Goal: Transaction & Acquisition: Purchase product/service

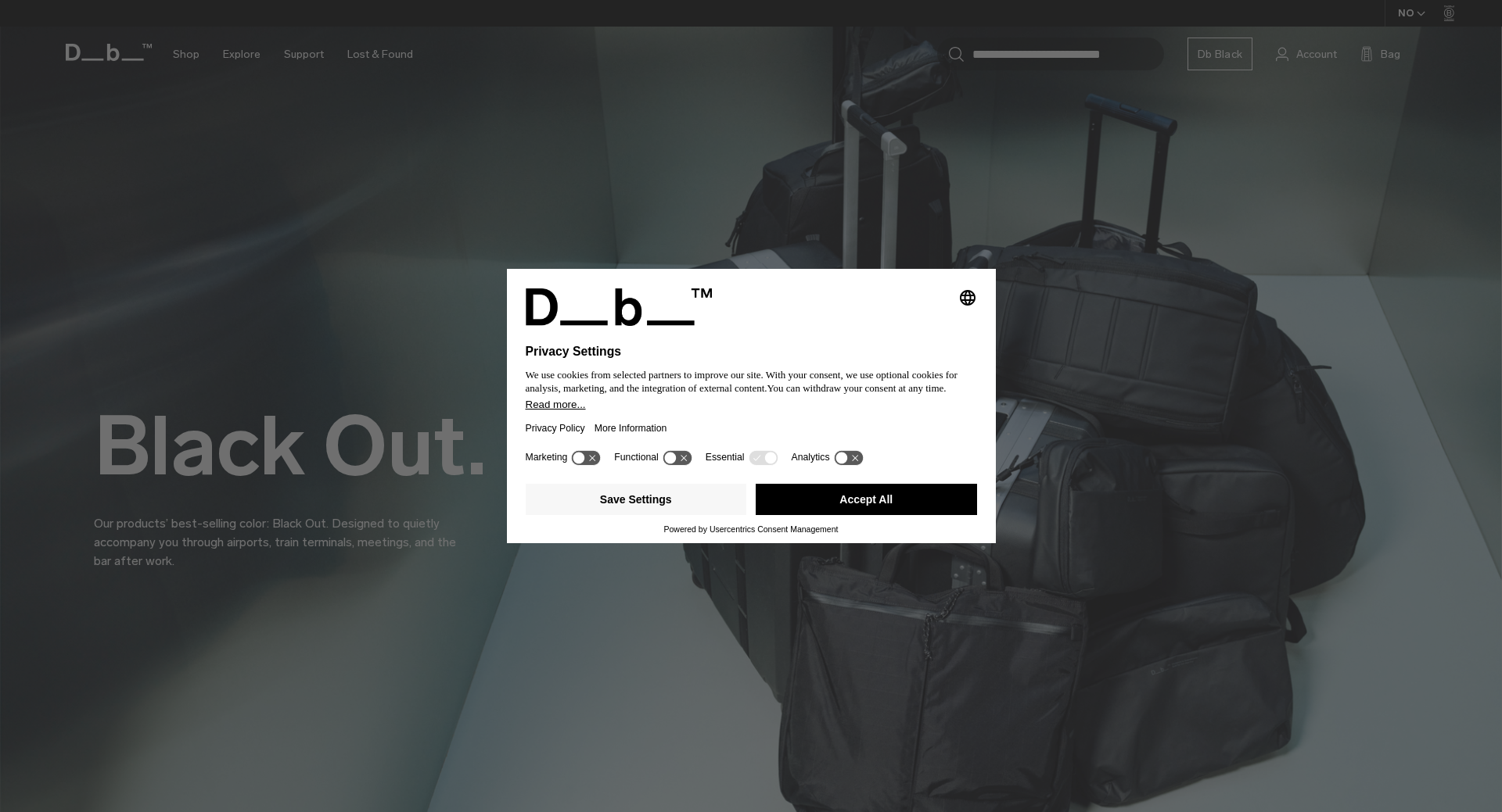
click at [788, 503] on button "Accept All" at bounding box center [866, 499] width 221 height 31
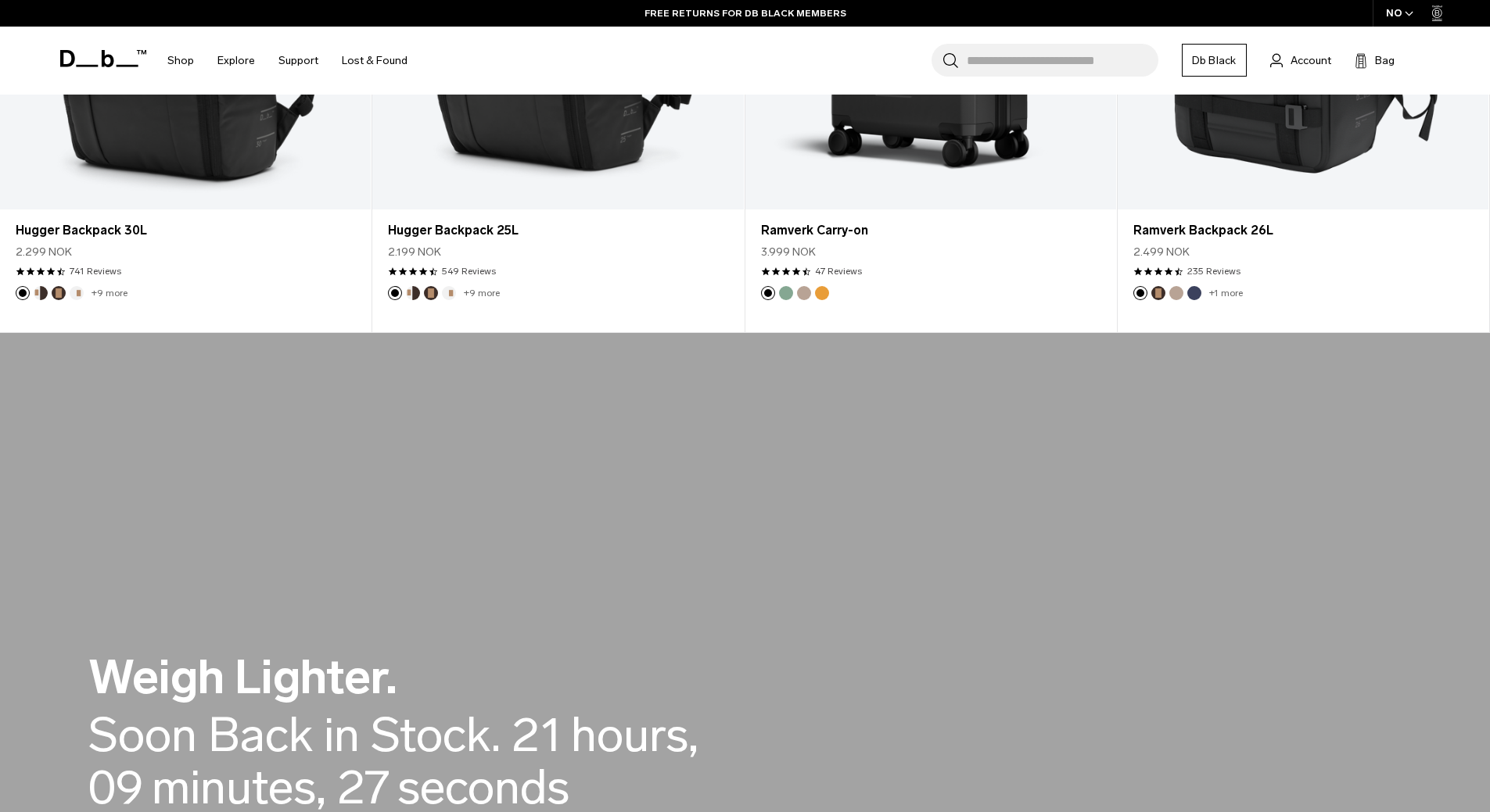
scroll to position [782, 0]
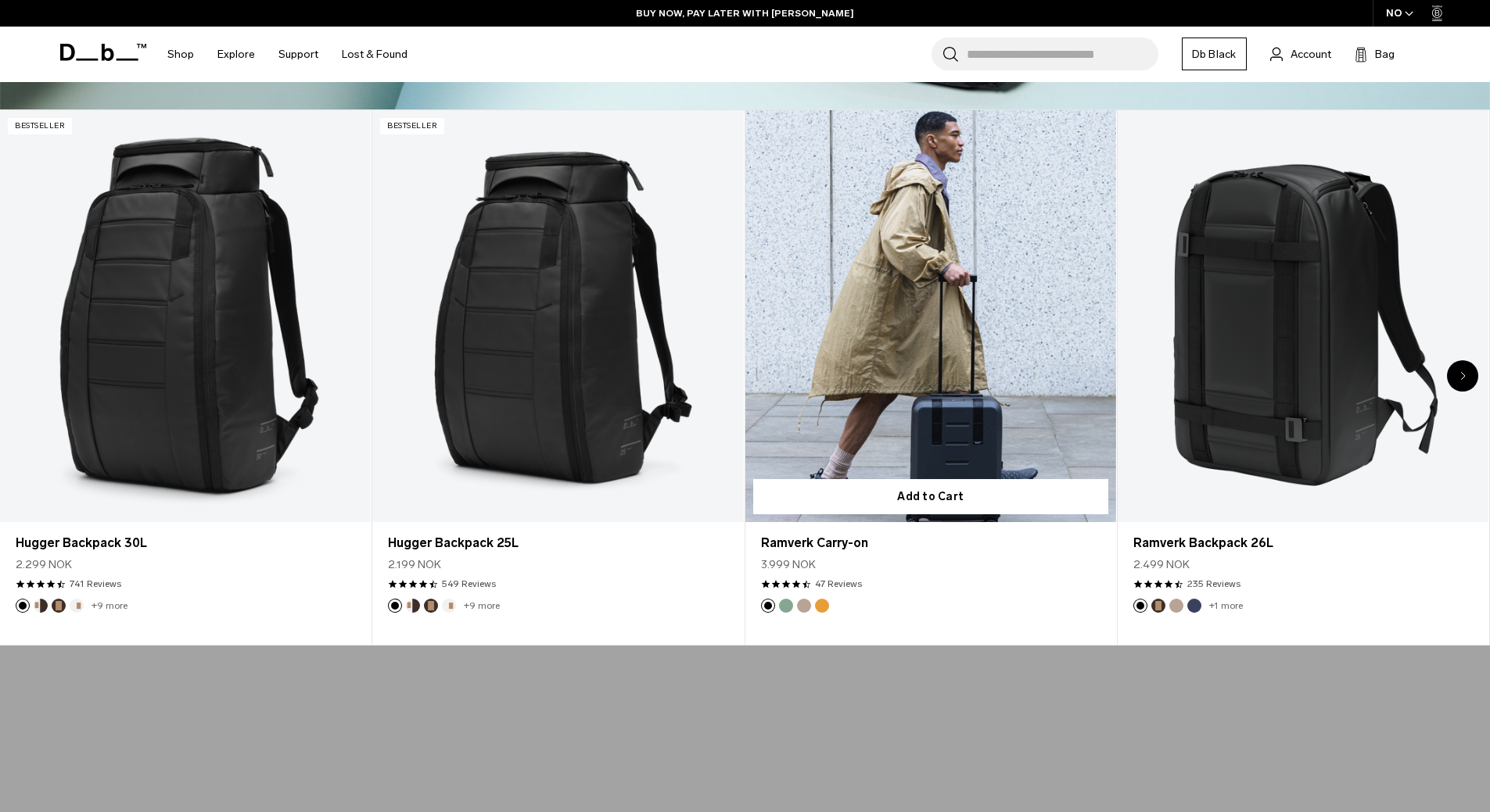
click at [820, 607] on button "Parhelion Orange" at bounding box center [822, 606] width 14 height 14
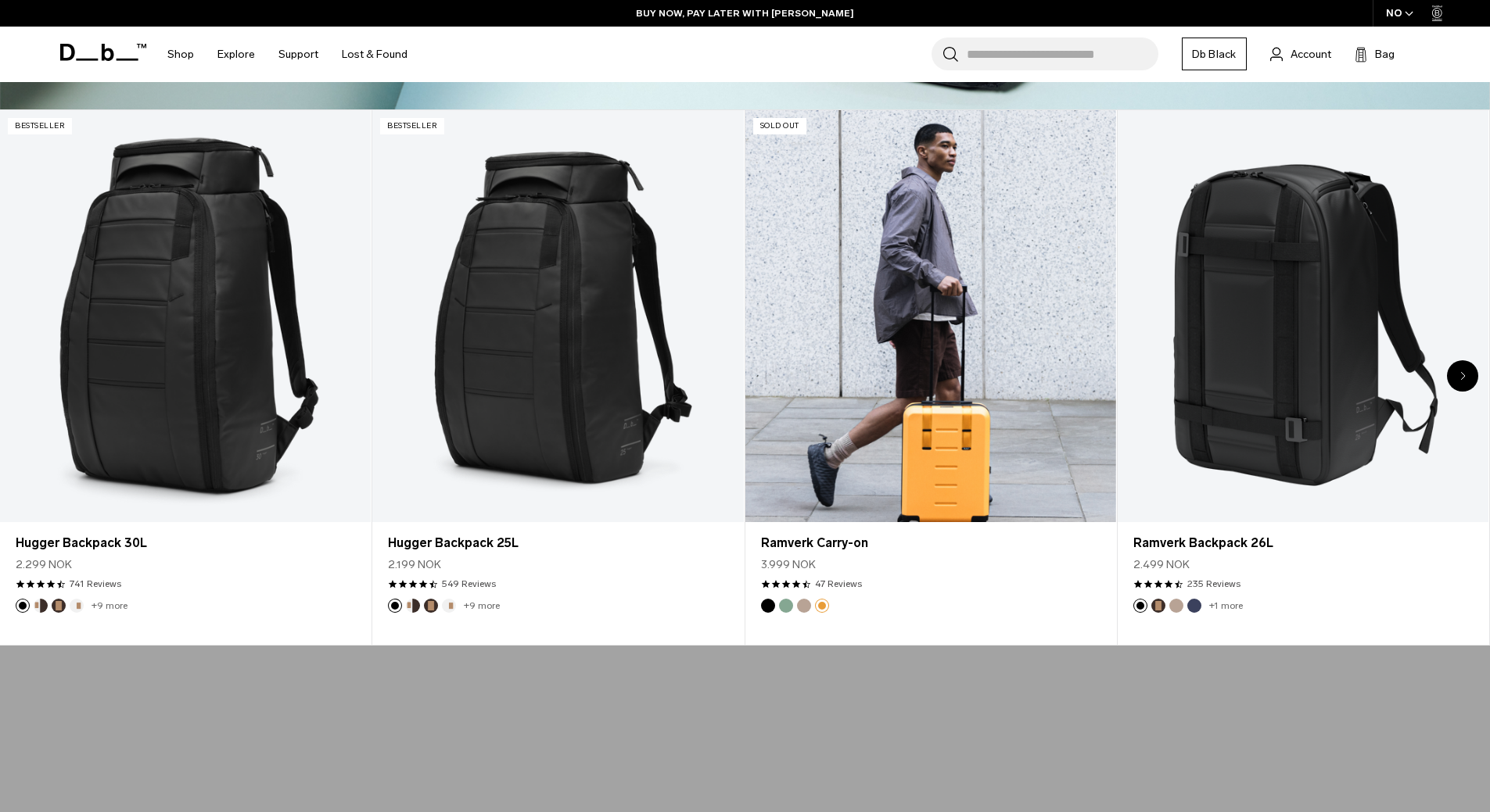
click at [801, 607] on button "Fogbow Beige" at bounding box center [804, 606] width 14 height 14
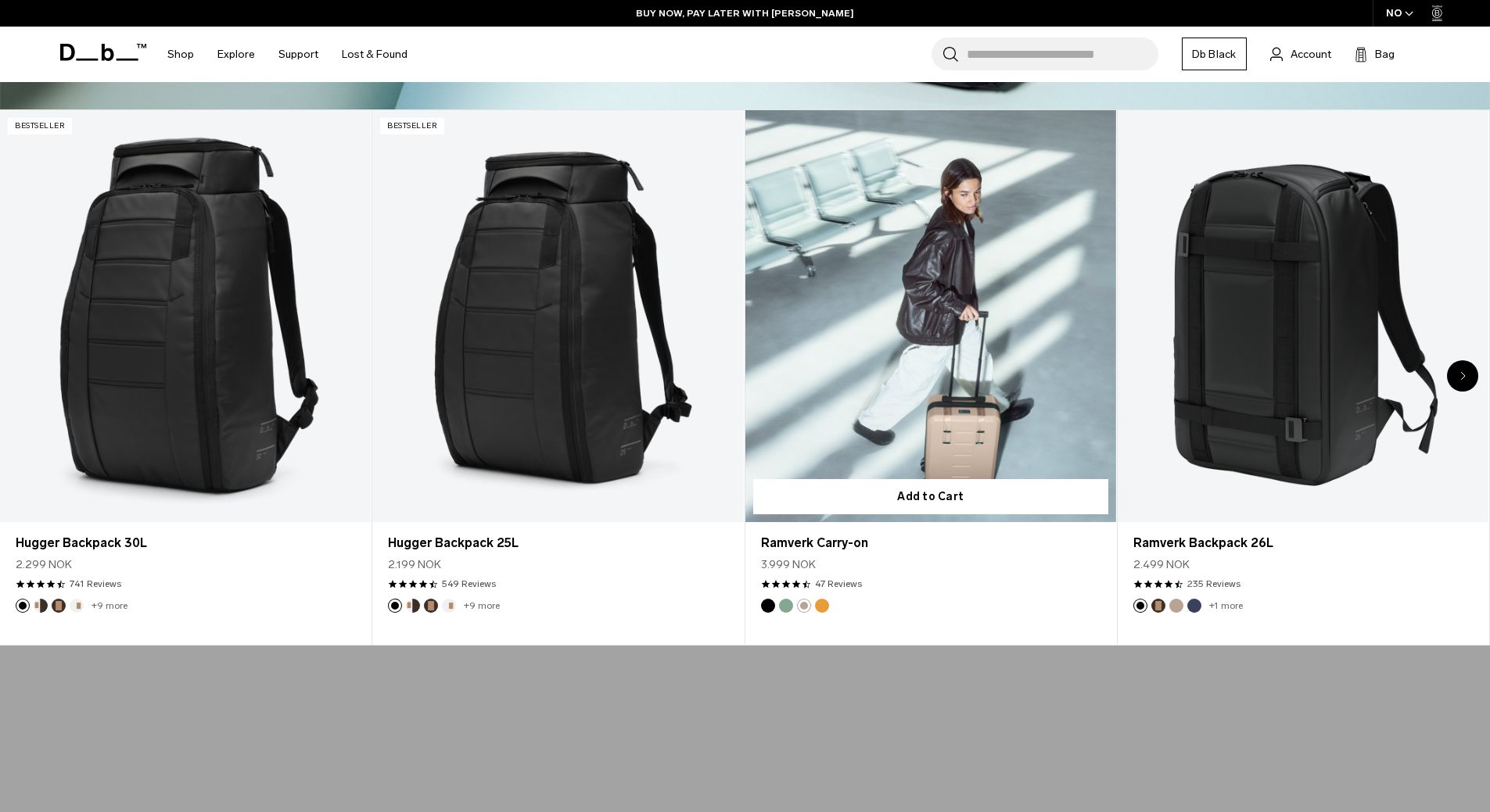
click at [774, 608] on img "Black Out" at bounding box center [768, 606] width 17 height 17
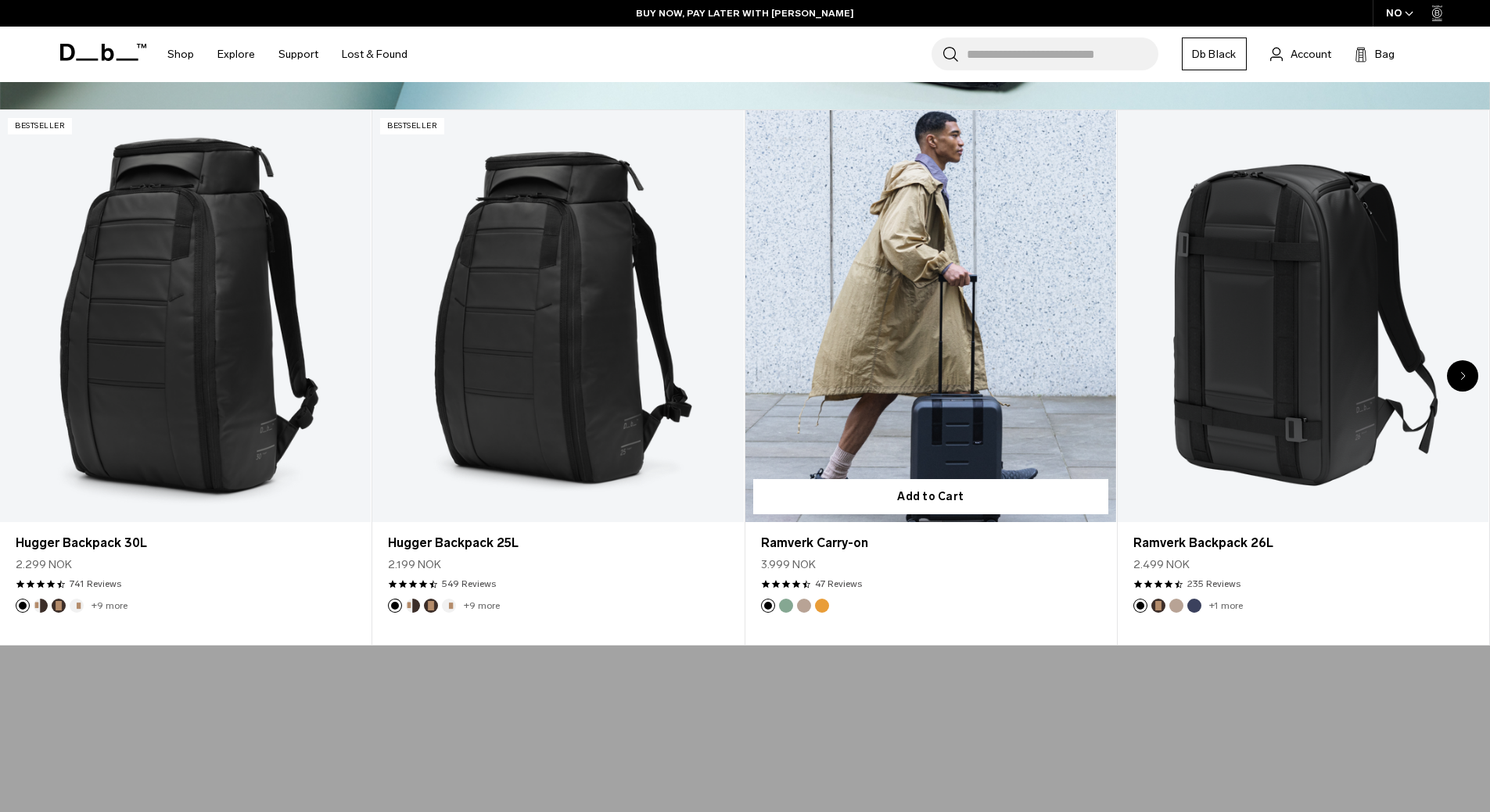
click at [864, 326] on link "Ramverk Carry-on Black Out" at bounding box center [931, 316] width 370 height 412
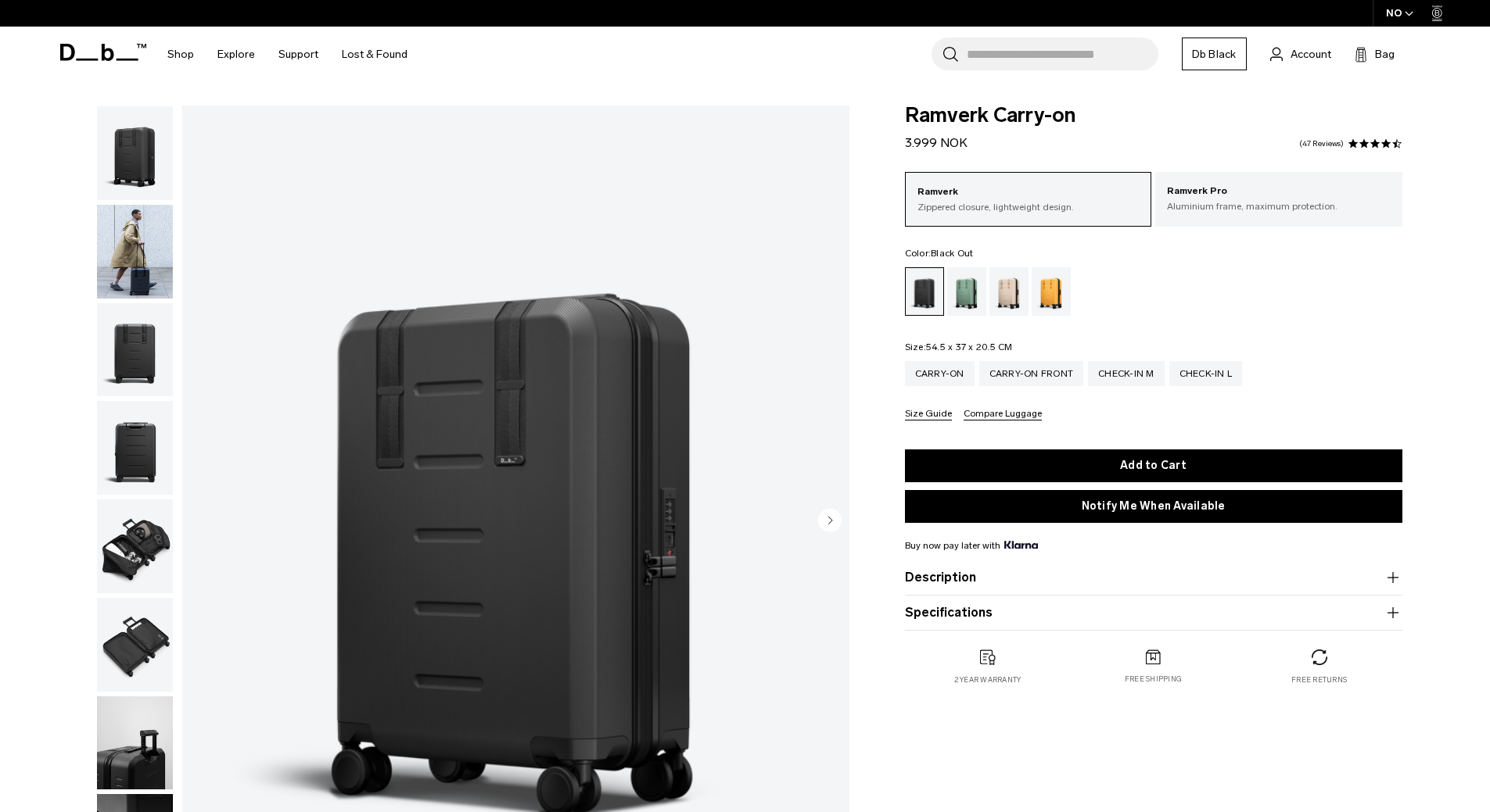
scroll to position [157, 0]
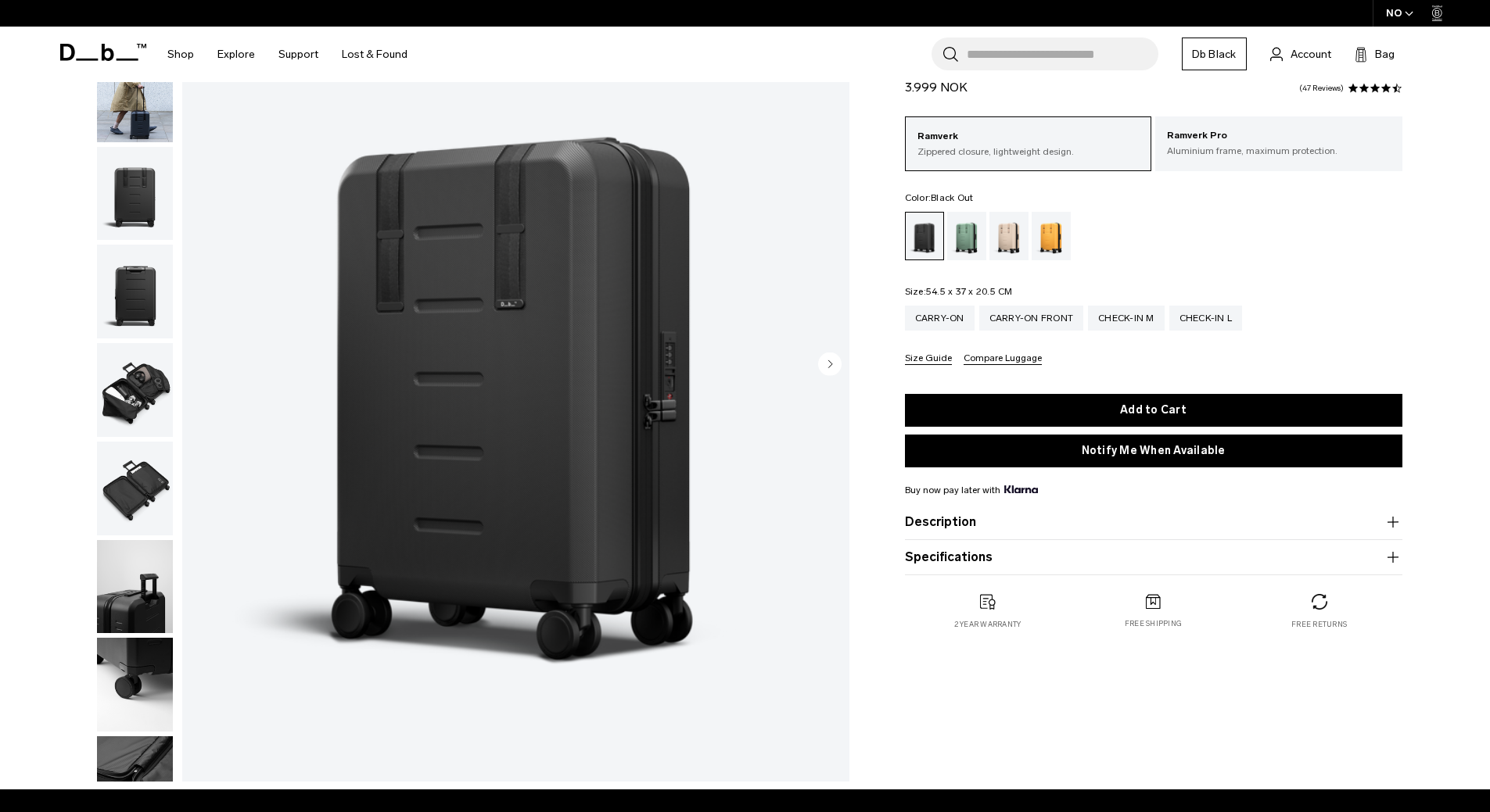
click at [119, 385] on img "button" at bounding box center [135, 390] width 76 height 94
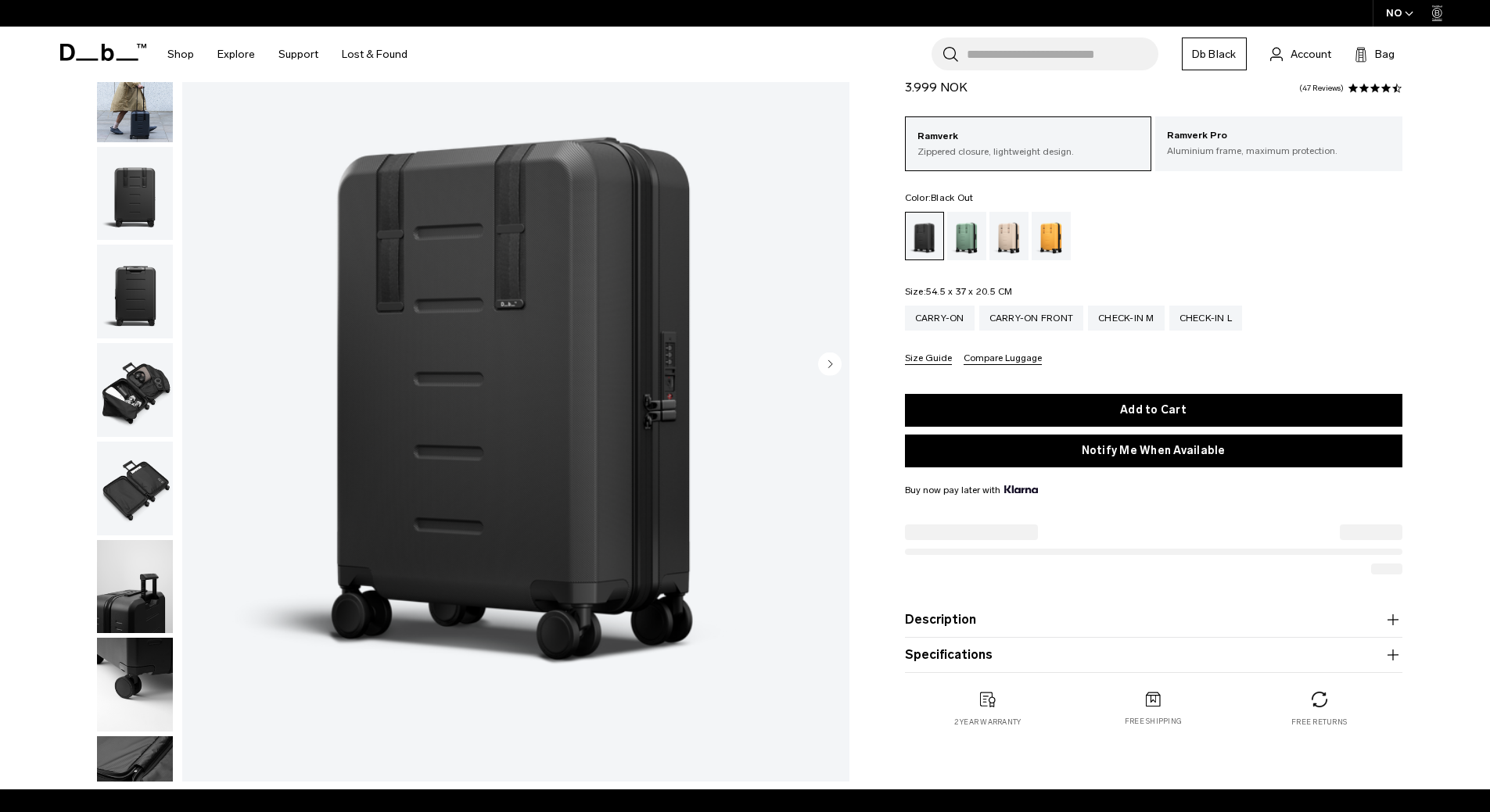
scroll to position [0, 0]
click at [129, 369] on img "button" at bounding box center [135, 390] width 76 height 94
click at [1250, 151] on p "Aluminium frame, maximum protection." at bounding box center [1279, 151] width 224 height 14
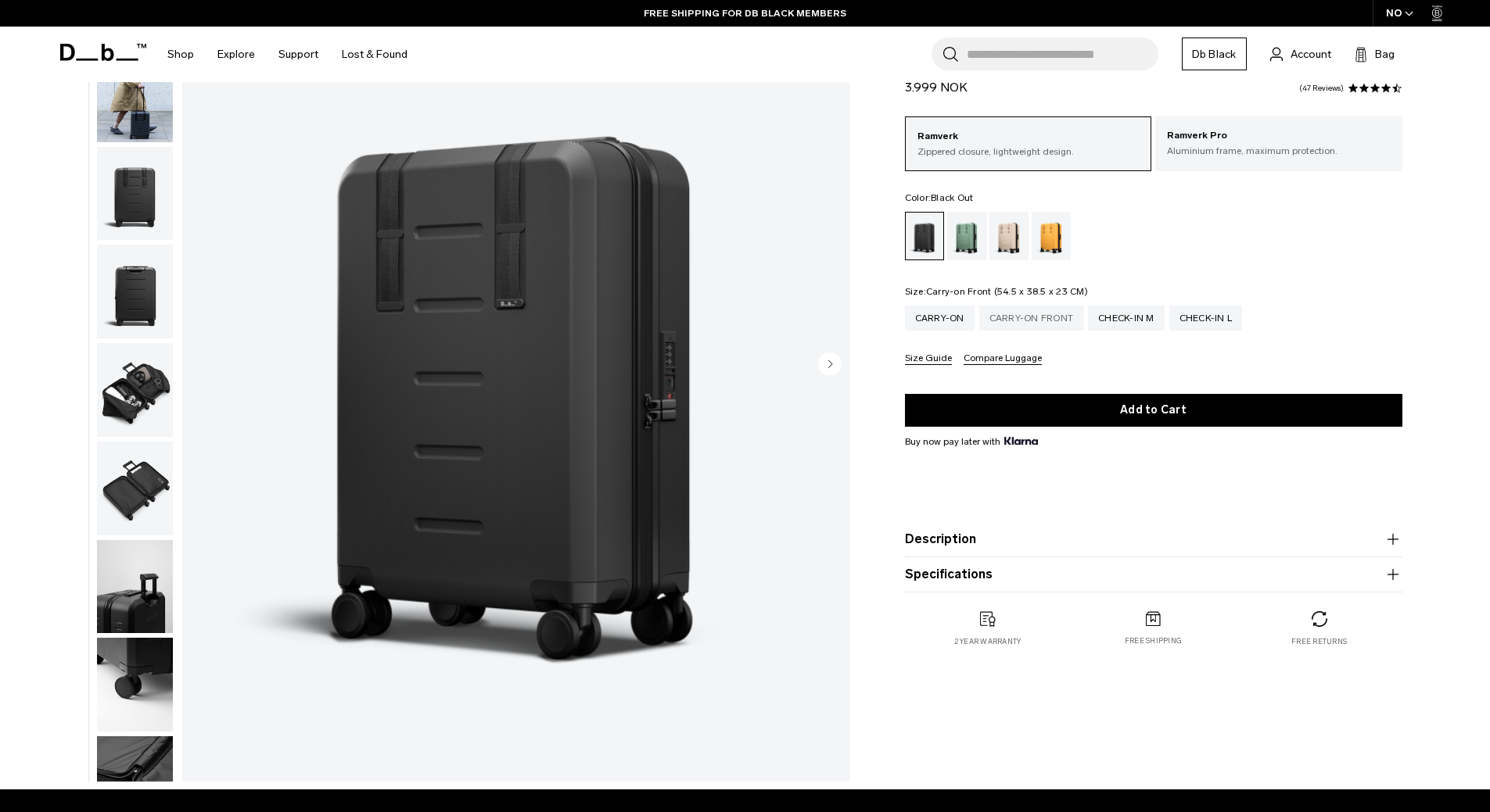
click at [1016, 316] on div "Carry-on Front" at bounding box center [1031, 318] width 105 height 25
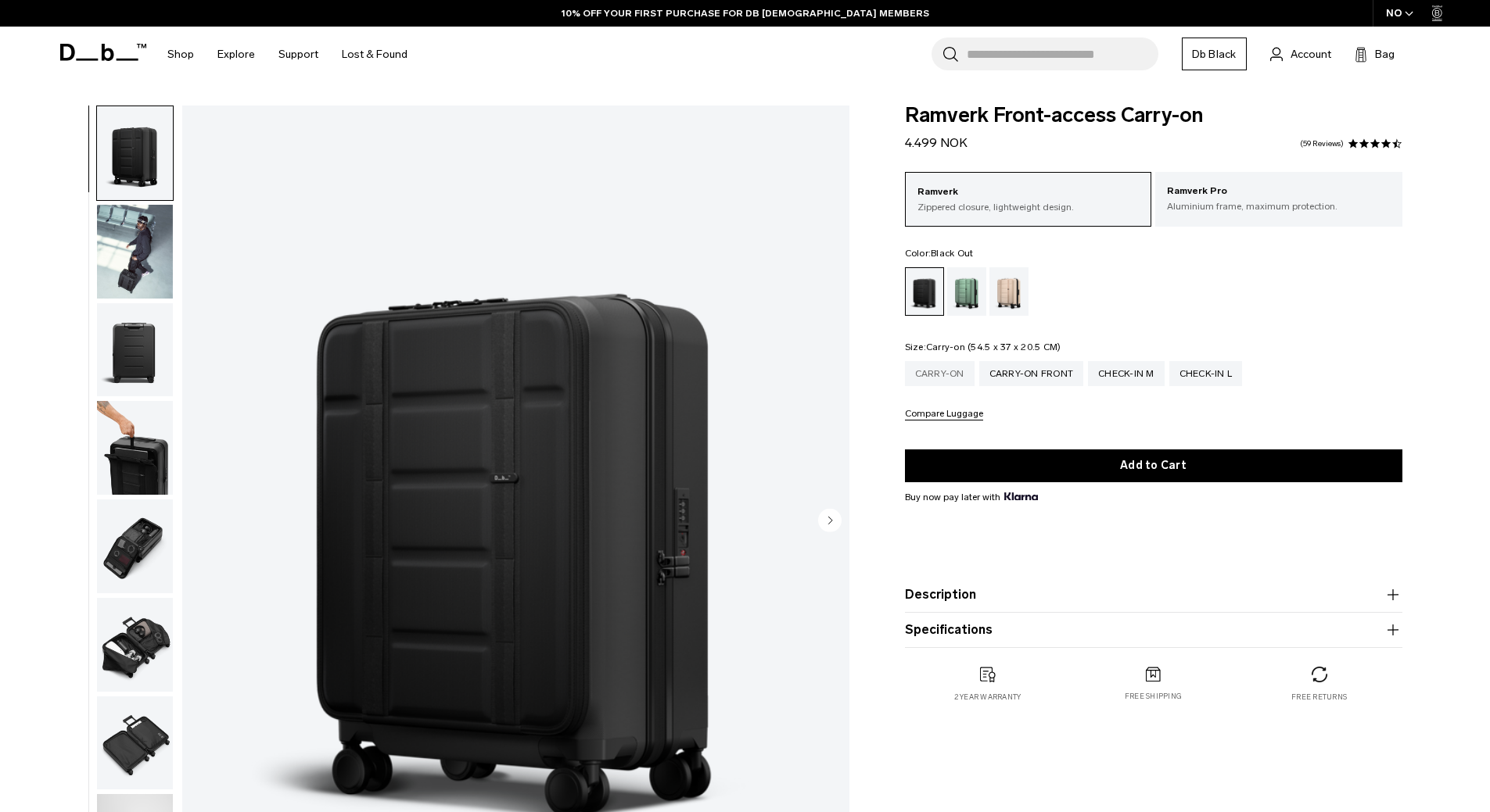
click at [943, 376] on div "Carry-on" at bounding box center [939, 374] width 70 height 25
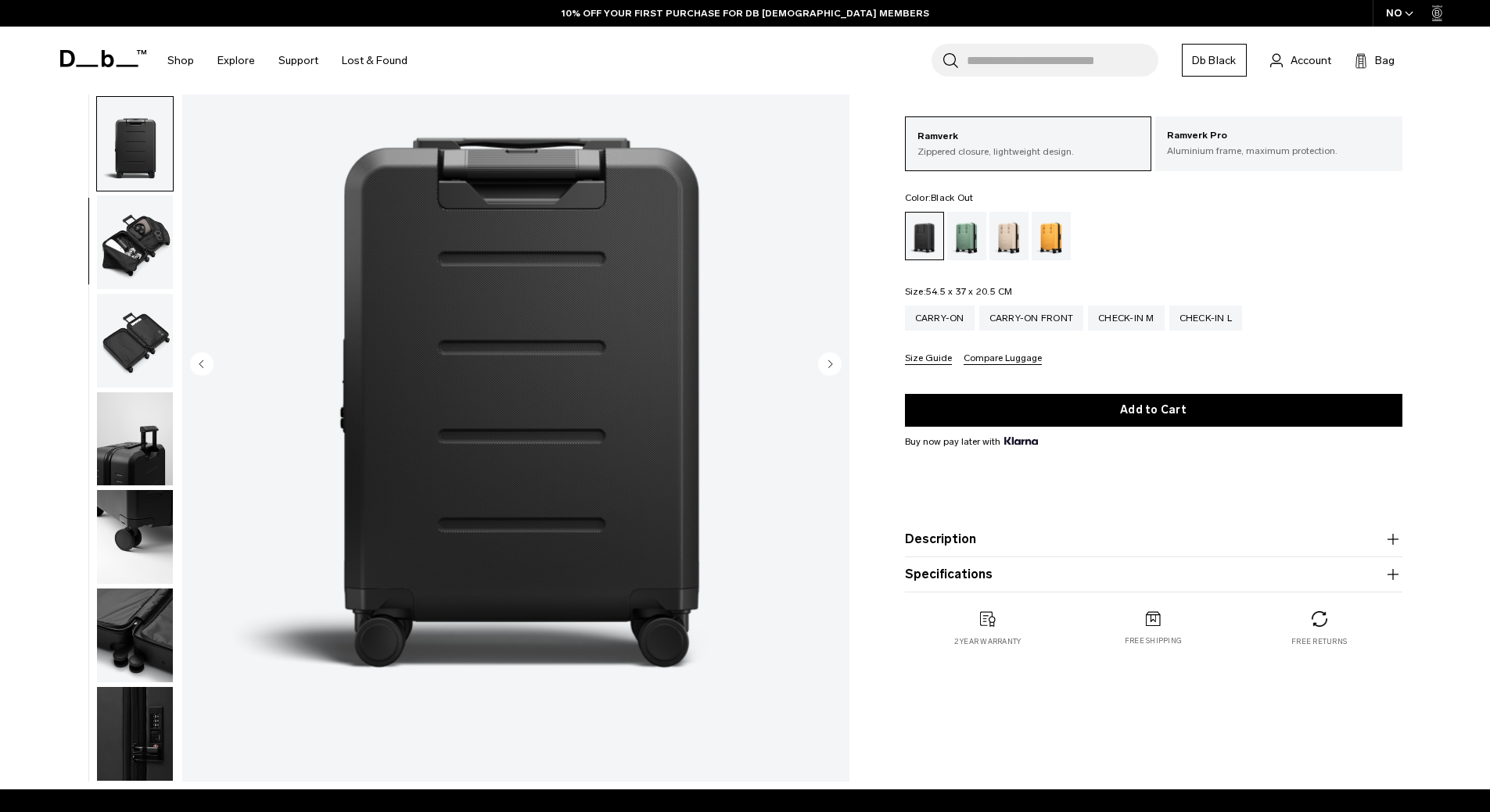
click at [831, 361] on circle "Next slide" at bounding box center [830, 364] width 24 height 24
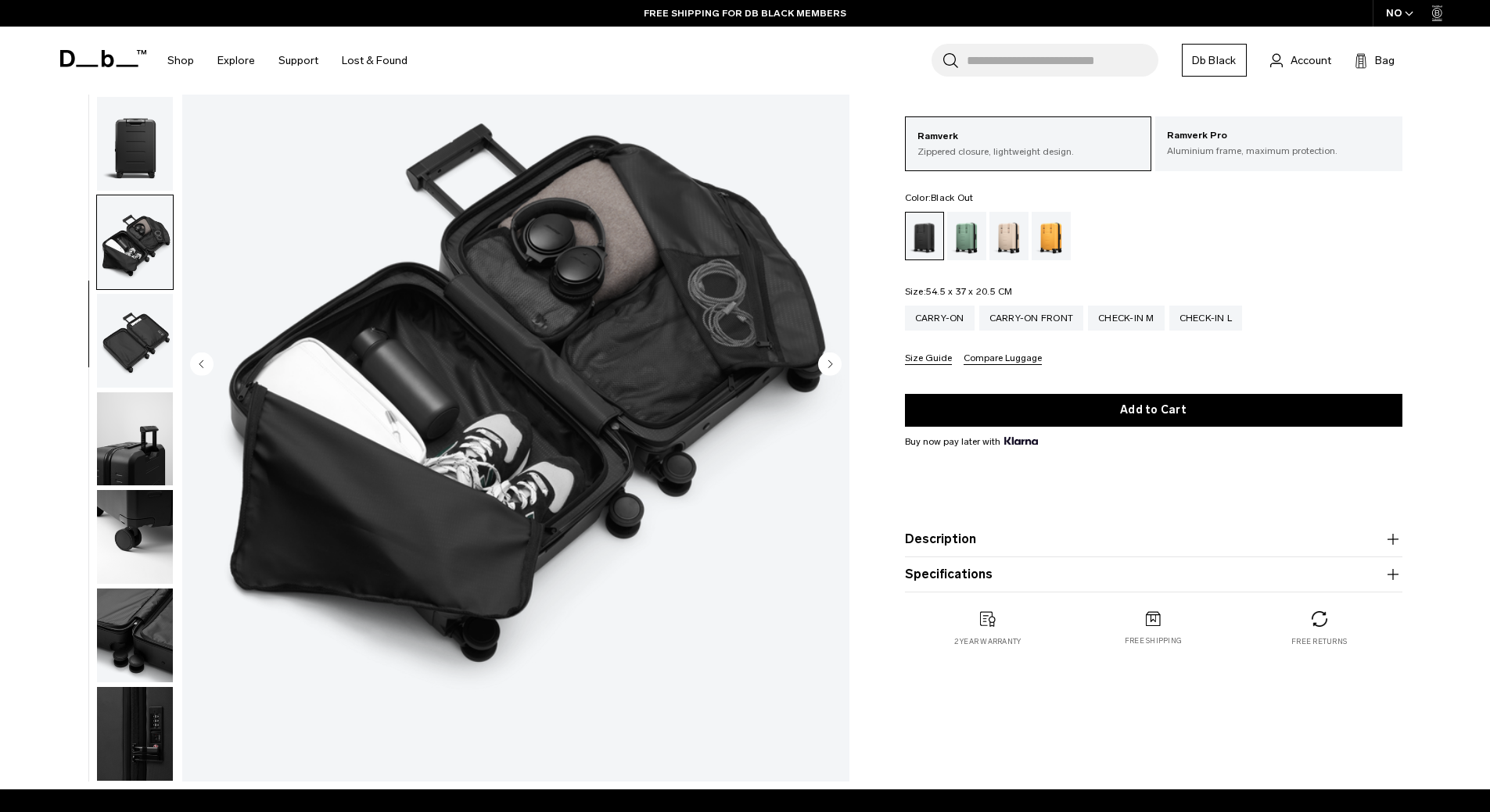
click at [831, 361] on circle "Next slide" at bounding box center [830, 364] width 24 height 24
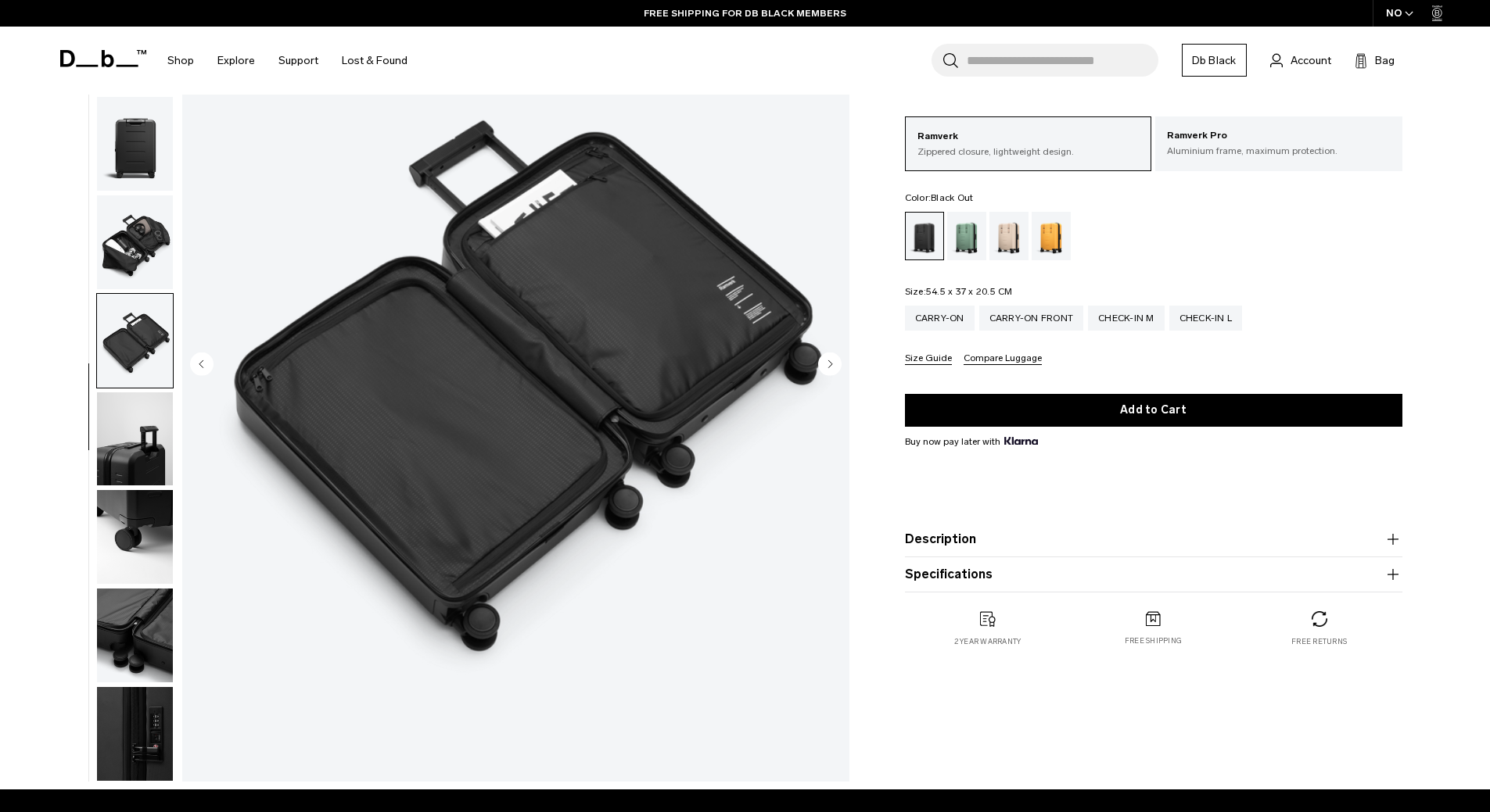
click at [831, 361] on circle "Next slide" at bounding box center [830, 364] width 24 height 24
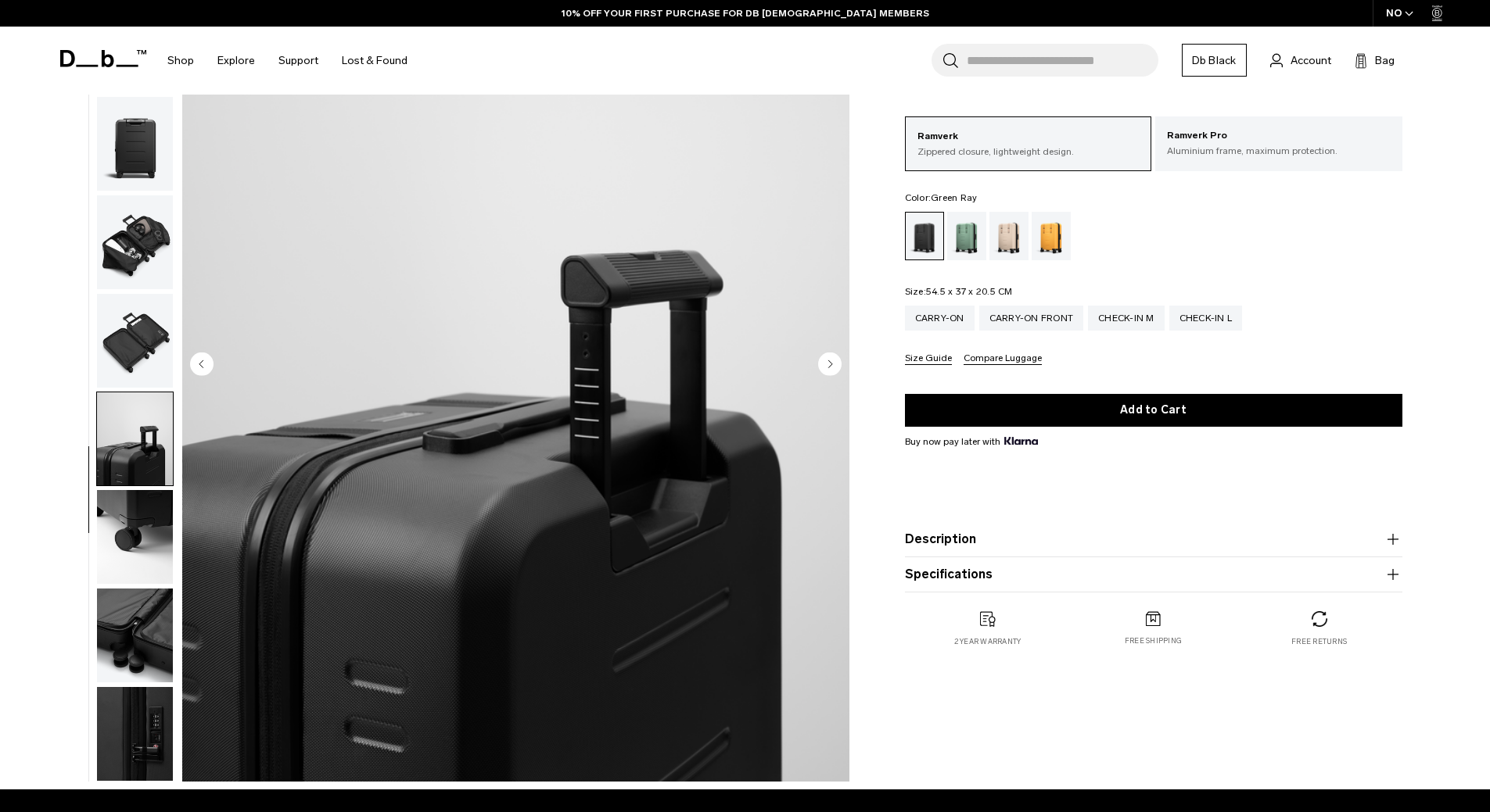
click at [975, 240] on div "Green Ray" at bounding box center [966, 236] width 40 height 49
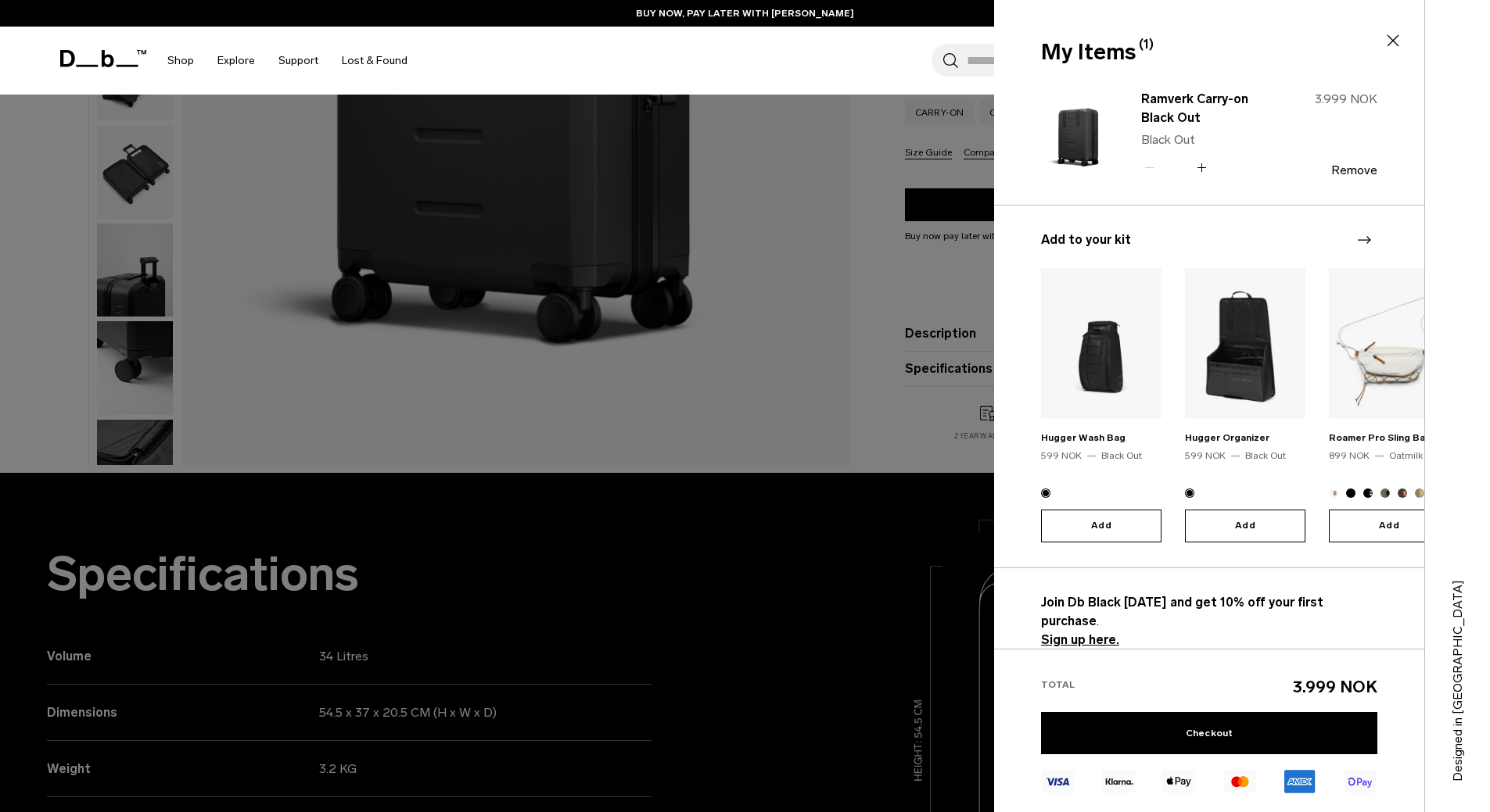
scroll to position [470, 0]
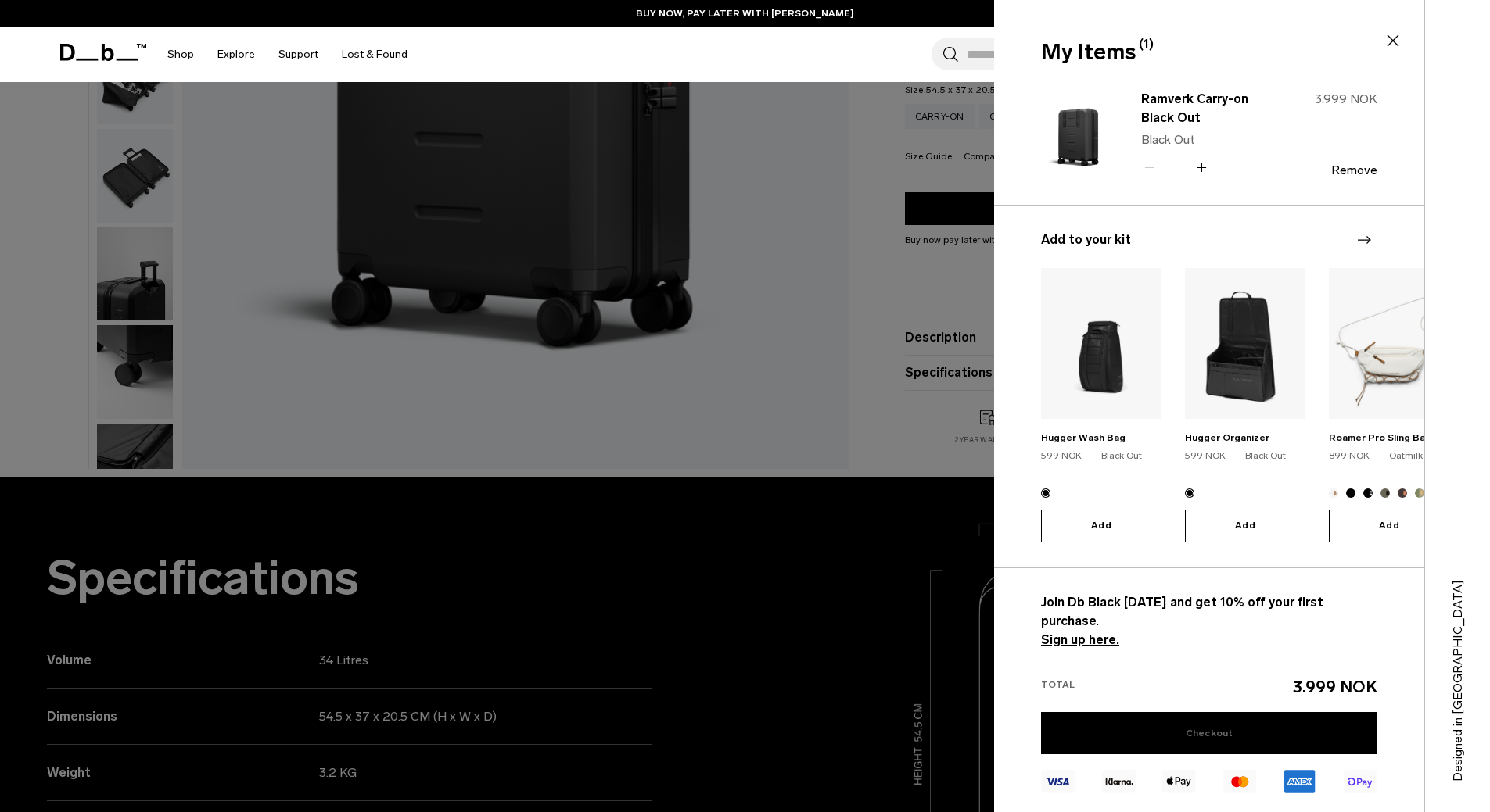
click at [1227, 745] on link "Checkout" at bounding box center [1210, 734] width 337 height 42
